Goal: Connect with others: Connect with others

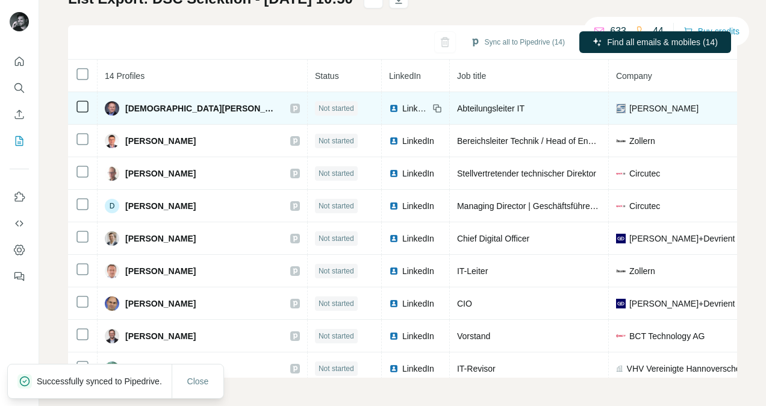
click at [402, 110] on span "LinkedIn" at bounding box center [415, 108] width 27 height 12
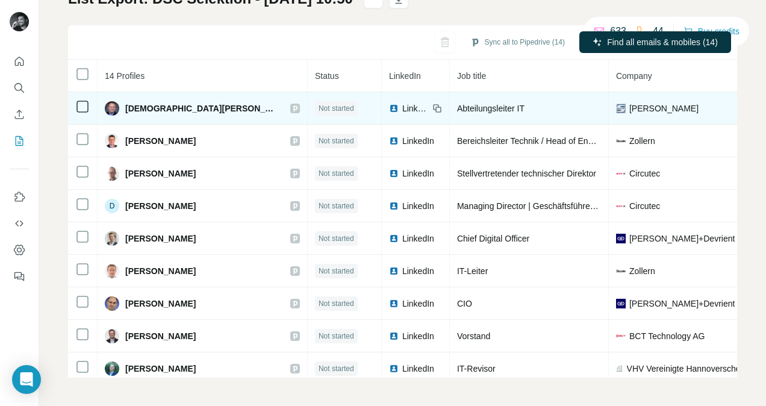
click at [149, 109] on span "[DEMOGRAPHIC_DATA][PERSON_NAME]" at bounding box center [201, 108] width 153 height 12
click at [402, 110] on span "LinkedIn" at bounding box center [415, 108] width 27 height 12
click at [383, 101] on td "LinkedIn" at bounding box center [416, 108] width 68 height 33
click at [402, 111] on span "LinkedIn" at bounding box center [415, 108] width 27 height 12
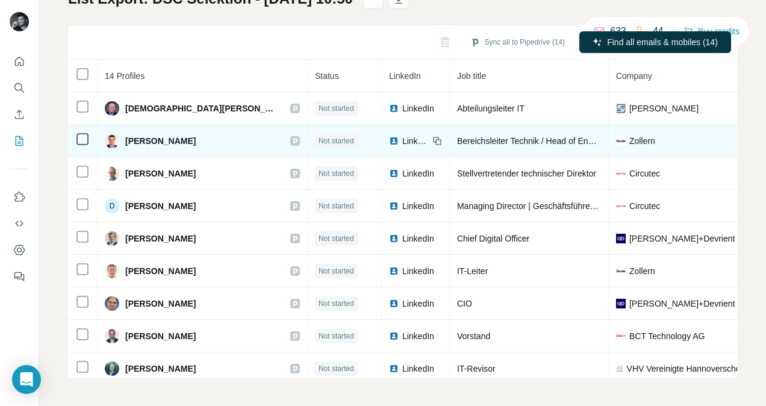
click at [402, 137] on span "LinkedIn" at bounding box center [415, 141] width 27 height 12
click at [402, 140] on span "LinkedIn" at bounding box center [415, 141] width 27 height 12
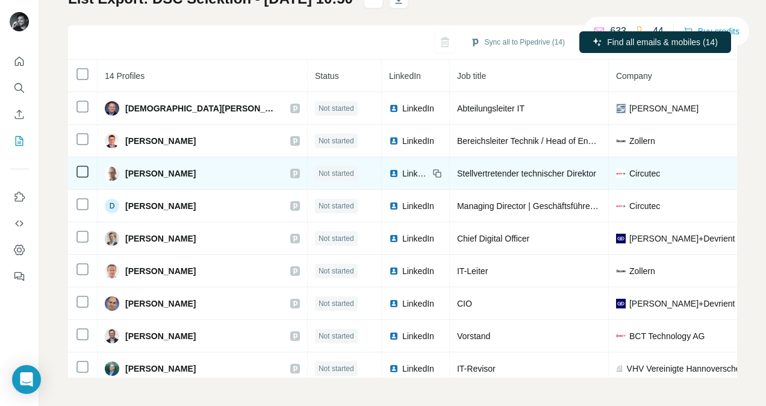
click at [389, 176] on div "LinkedIn" at bounding box center [409, 173] width 40 height 12
click at [402, 171] on span "LinkedIn" at bounding box center [415, 173] width 27 height 12
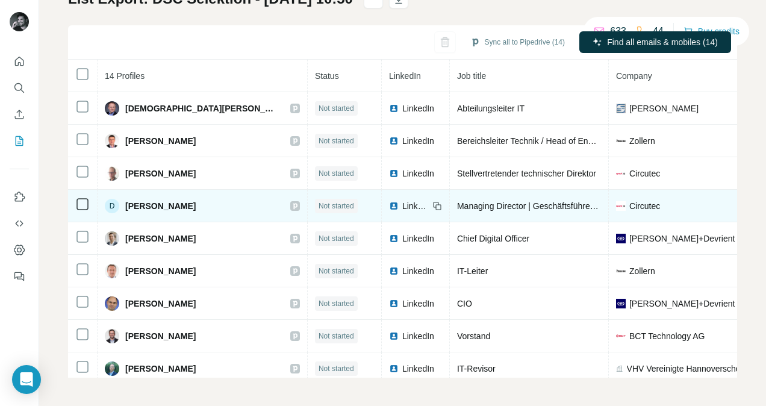
click at [211, 194] on td "D [PERSON_NAME]" at bounding box center [203, 206] width 210 height 33
click at [402, 204] on span "LinkedIn" at bounding box center [415, 206] width 27 height 12
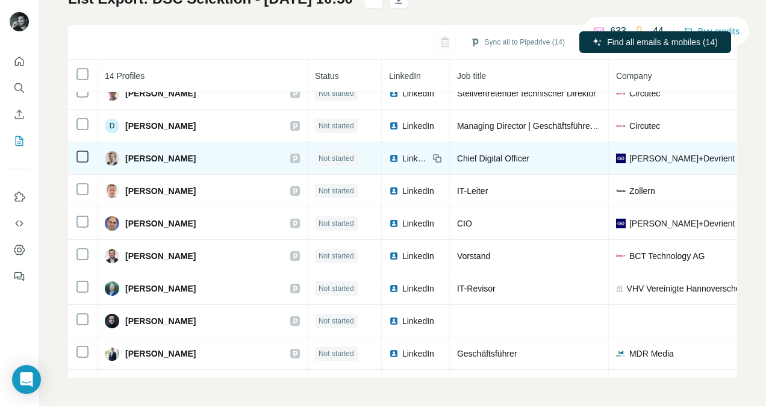
scroll to position [80, 0]
click at [402, 157] on span "LinkedIn" at bounding box center [415, 159] width 27 height 12
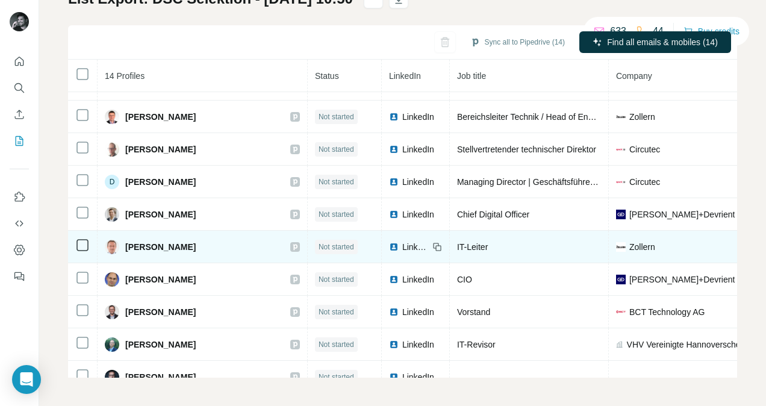
scroll to position [46, 0]
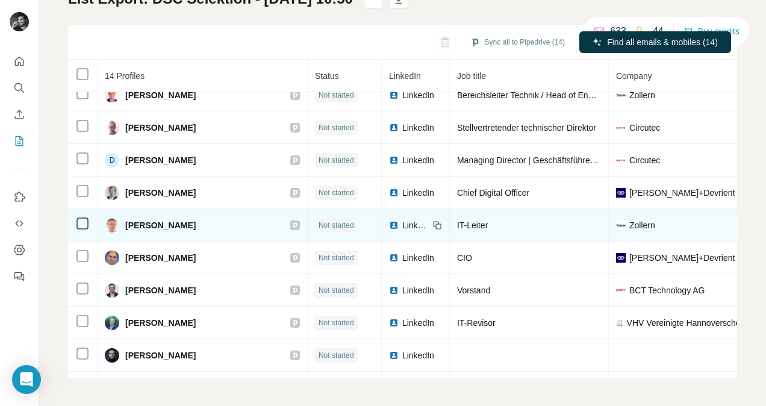
click at [402, 224] on span "LinkedIn" at bounding box center [415, 225] width 27 height 12
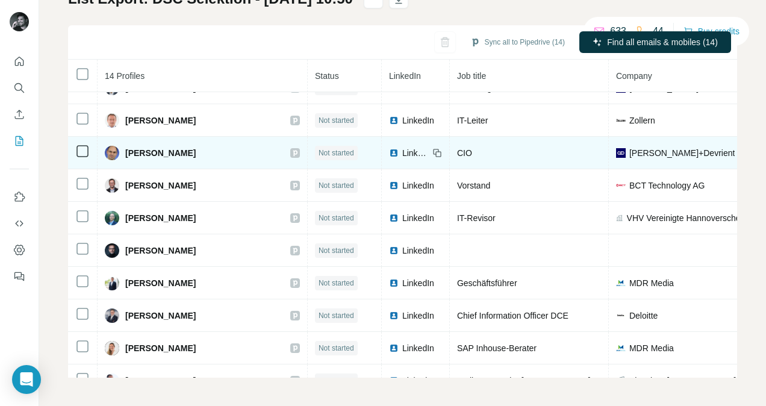
scroll to position [152, 0]
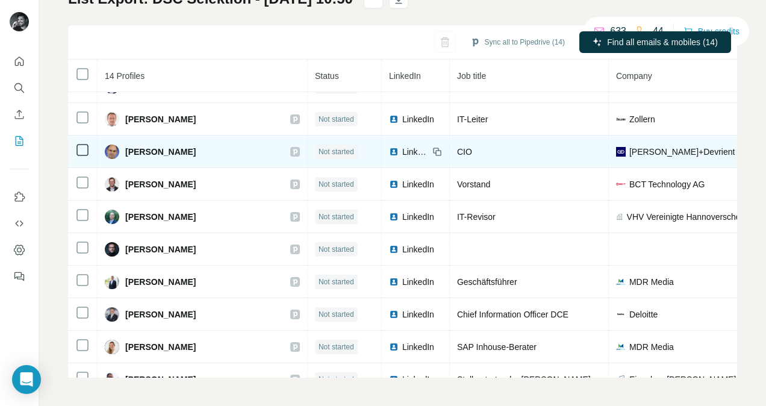
click at [402, 147] on span "LinkedIn" at bounding box center [415, 152] width 27 height 12
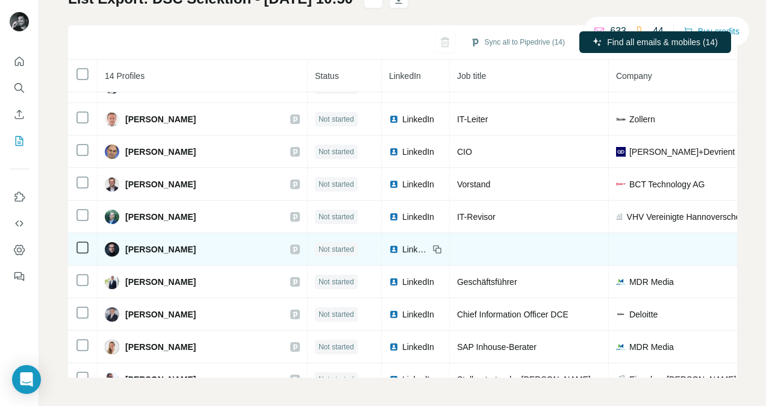
scroll to position [176, 0]
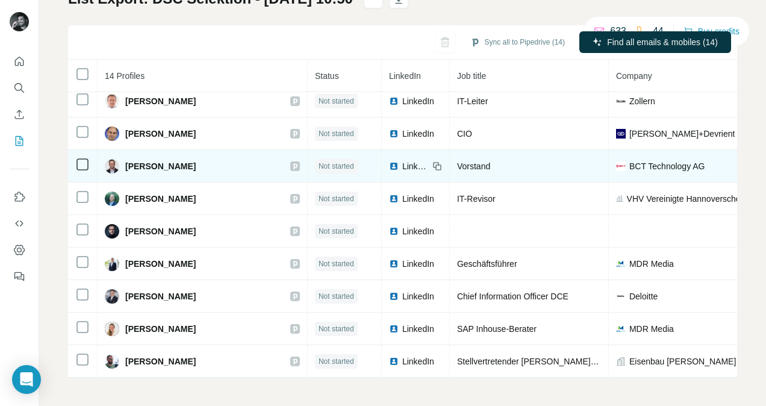
click at [402, 160] on span "LinkedIn" at bounding box center [415, 166] width 27 height 12
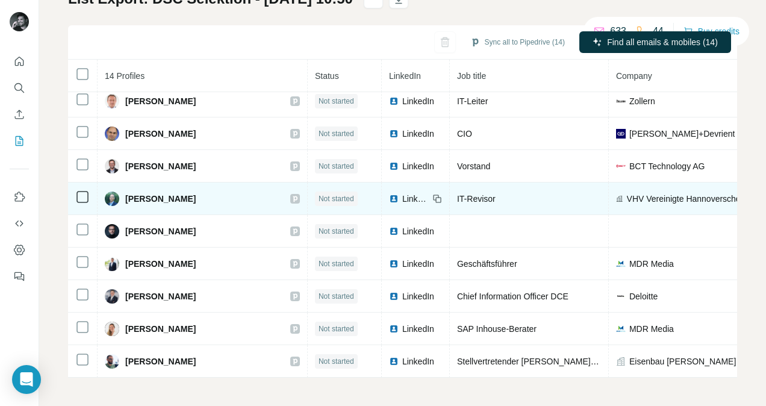
click at [402, 194] on span "LinkedIn" at bounding box center [415, 199] width 27 height 12
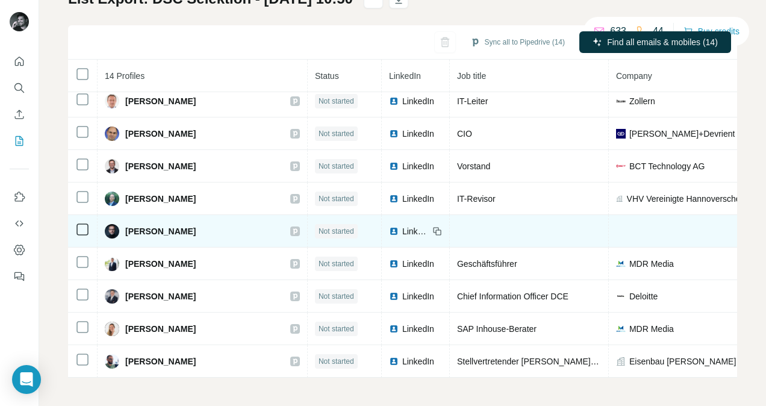
click at [402, 229] on span "LinkedIn" at bounding box center [415, 231] width 27 height 12
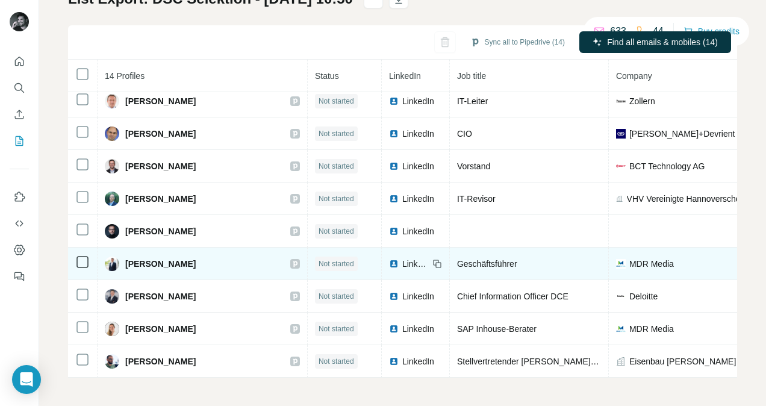
click at [402, 258] on span "LinkedIn" at bounding box center [415, 264] width 27 height 12
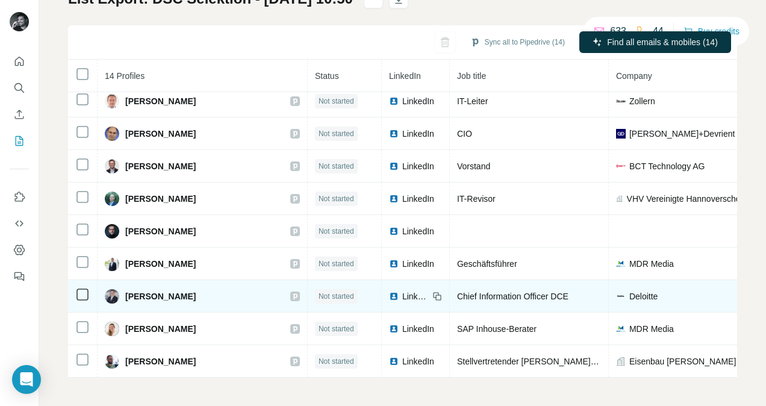
click at [402, 290] on span "LinkedIn" at bounding box center [415, 296] width 27 height 12
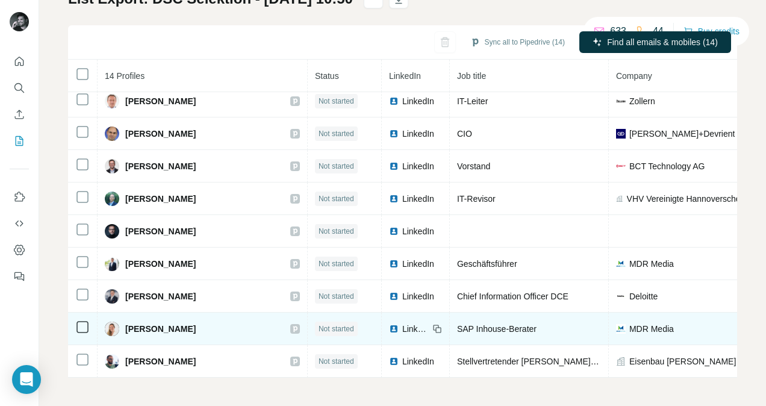
click at [402, 323] on span "LinkedIn" at bounding box center [415, 329] width 27 height 12
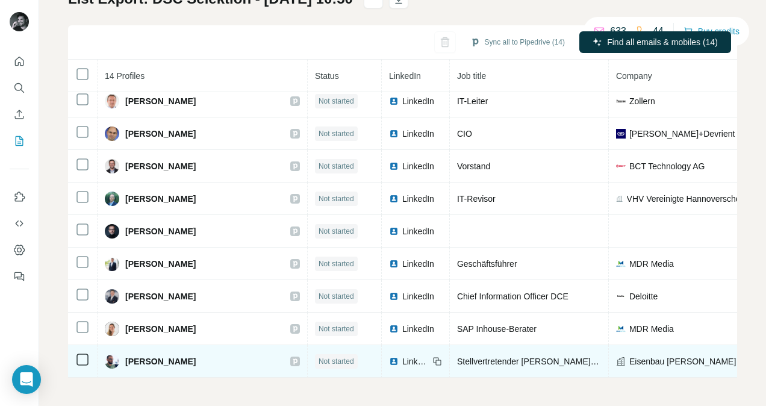
click at [402, 356] on span "LinkedIn" at bounding box center [415, 361] width 27 height 12
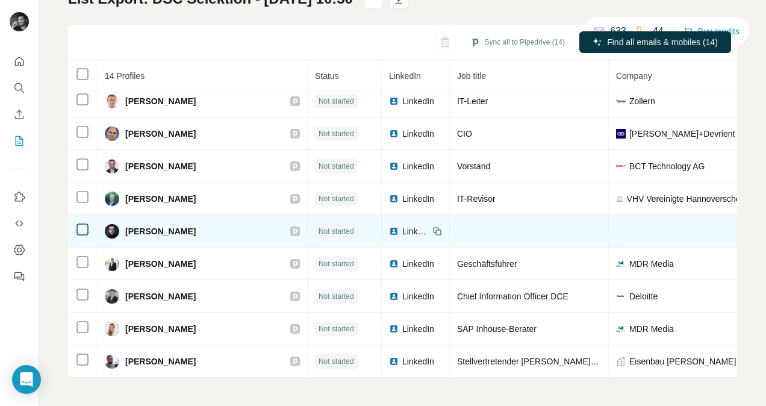
scroll to position [0, 0]
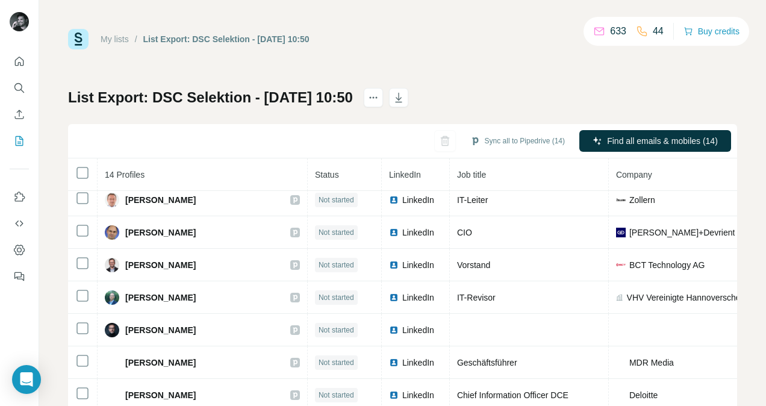
scroll to position [99, 0]
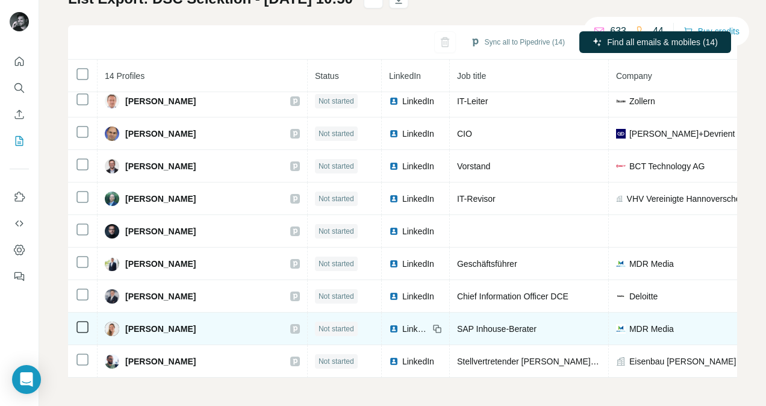
click at [389, 324] on img at bounding box center [394, 329] width 10 height 10
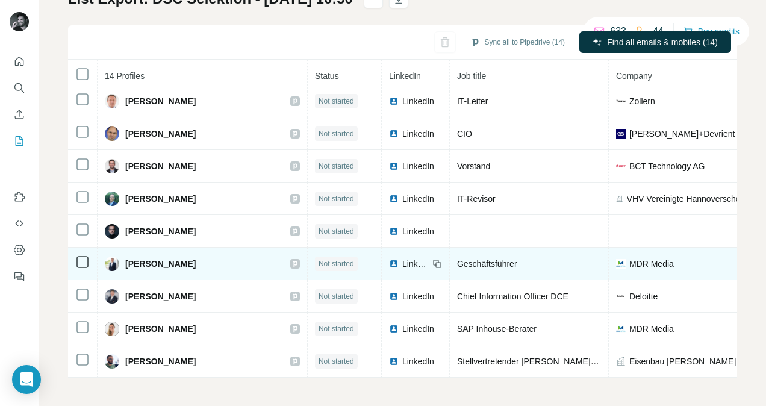
scroll to position [0, 0]
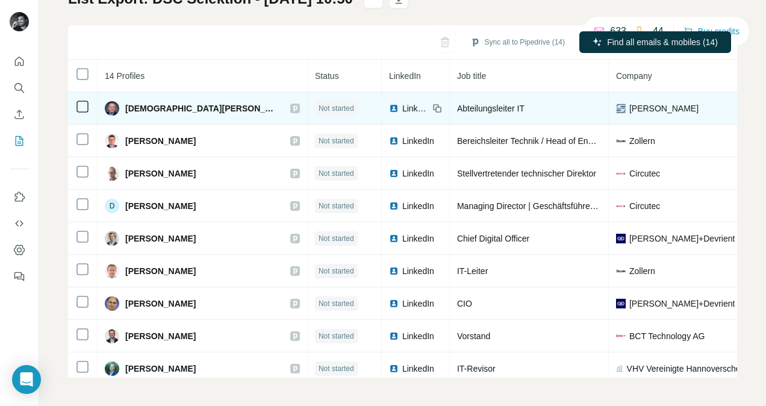
click at [143, 110] on span "[DEMOGRAPHIC_DATA][PERSON_NAME]" at bounding box center [201, 108] width 153 height 12
click at [402, 106] on span "LinkedIn" at bounding box center [415, 108] width 27 height 12
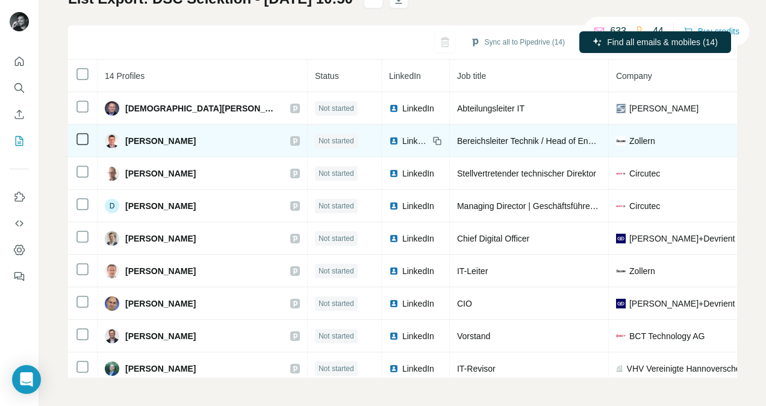
click at [402, 143] on span "LinkedIn" at bounding box center [415, 141] width 27 height 12
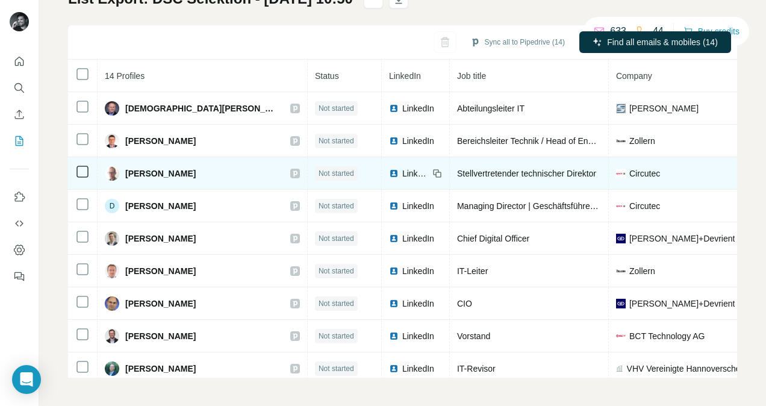
click at [402, 172] on span "LinkedIn" at bounding box center [415, 173] width 27 height 12
click at [402, 175] on span "LinkedIn" at bounding box center [415, 173] width 27 height 12
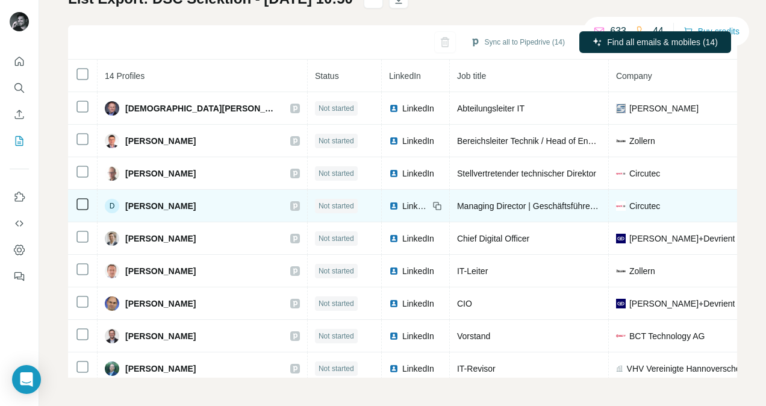
click at [402, 206] on span "LinkedIn" at bounding box center [415, 206] width 27 height 12
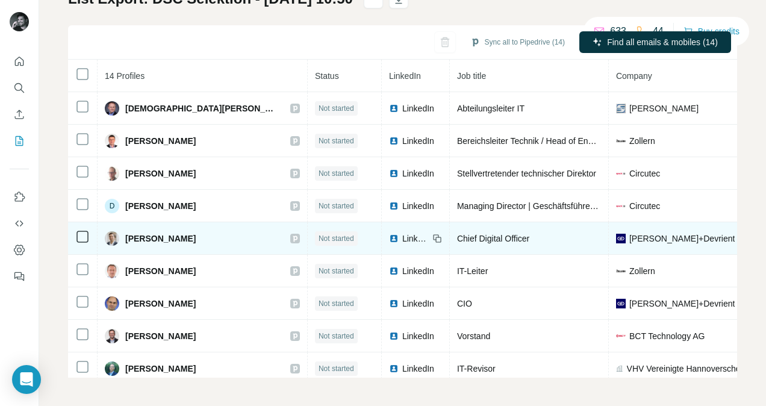
click at [402, 233] on span "LinkedIn" at bounding box center [415, 239] width 27 height 12
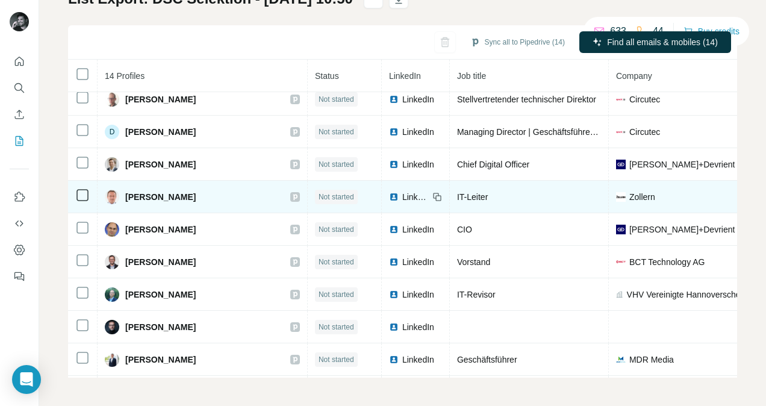
scroll to position [83, 0]
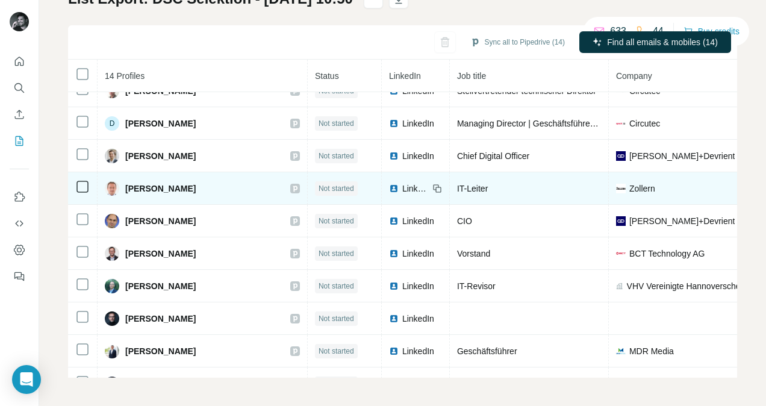
click at [402, 187] on span "LinkedIn" at bounding box center [415, 189] width 27 height 12
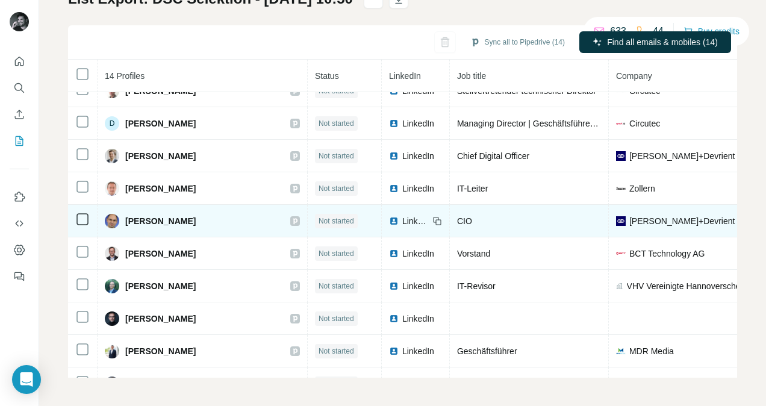
click at [402, 216] on span "LinkedIn" at bounding box center [415, 221] width 27 height 12
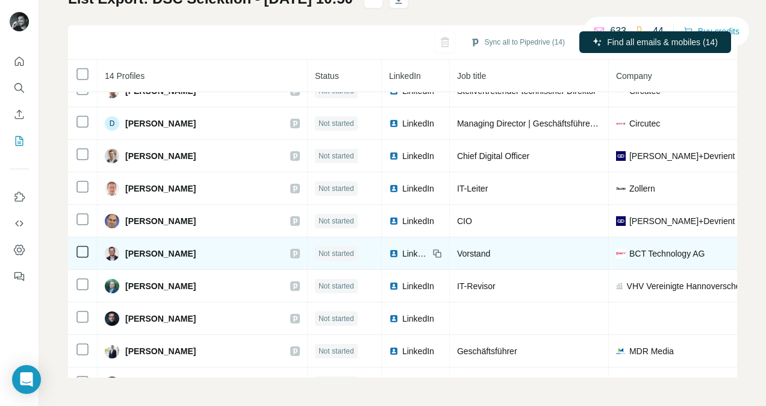
click at [402, 250] on span "LinkedIn" at bounding box center [415, 254] width 27 height 12
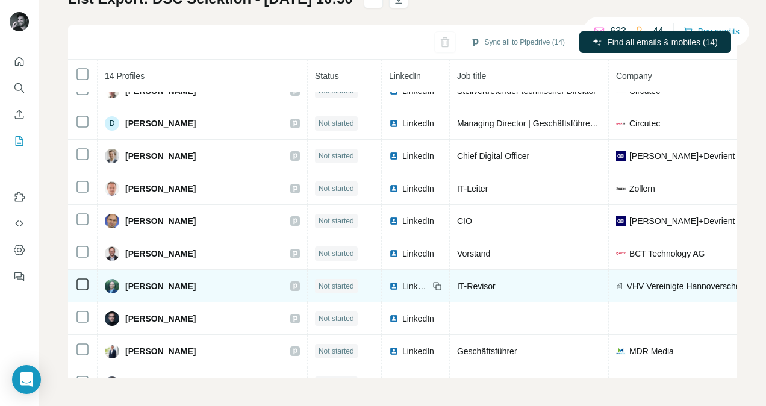
click at [402, 286] on span "LinkedIn" at bounding box center [415, 286] width 27 height 12
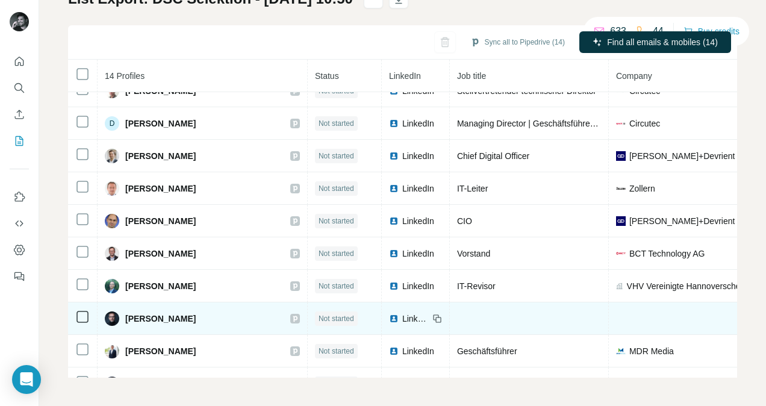
click at [402, 316] on span "LinkedIn" at bounding box center [415, 319] width 27 height 12
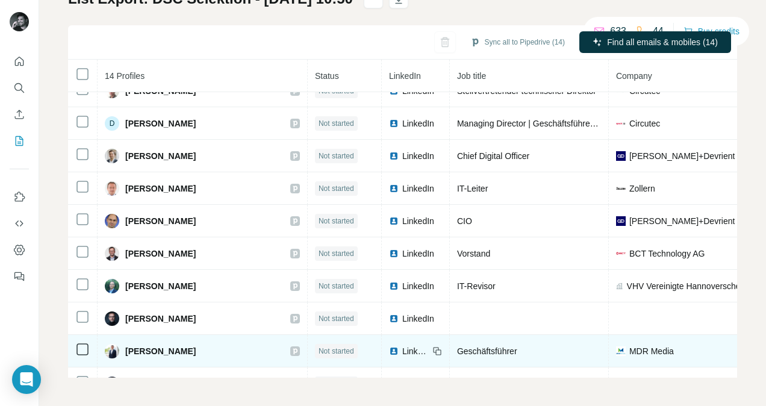
click at [389, 347] on img at bounding box center [394, 351] width 10 height 10
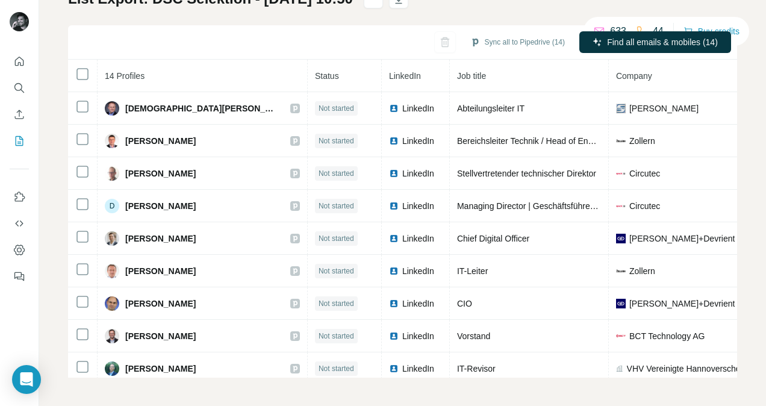
scroll to position [0, 0]
